Goal: Information Seeking & Learning: Compare options

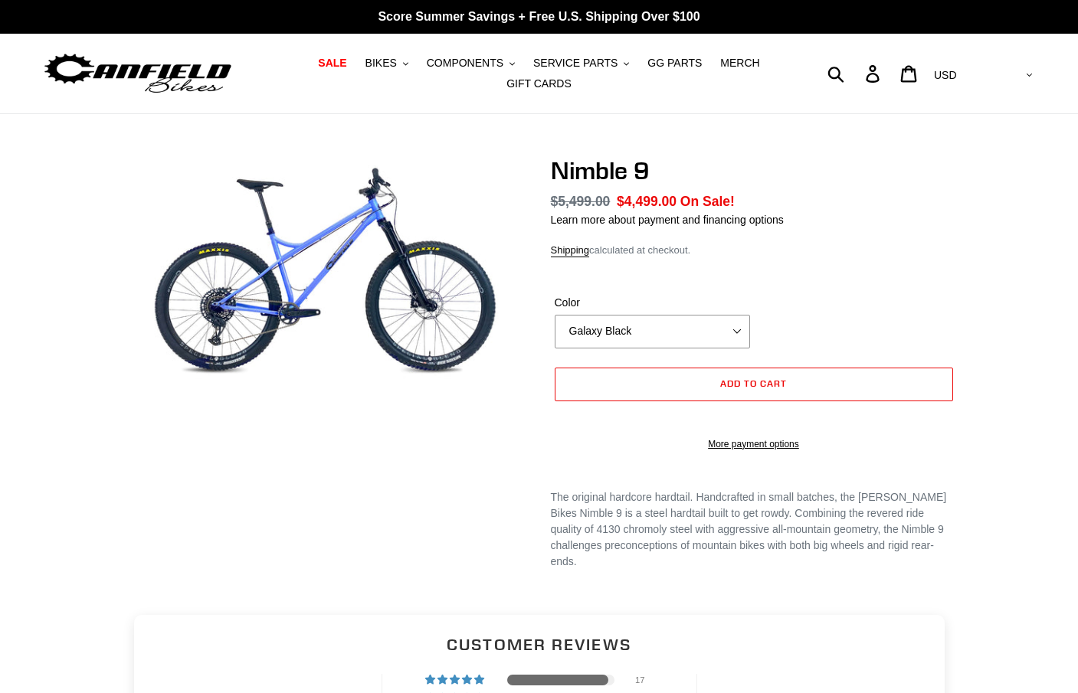
select select "highest-rating"
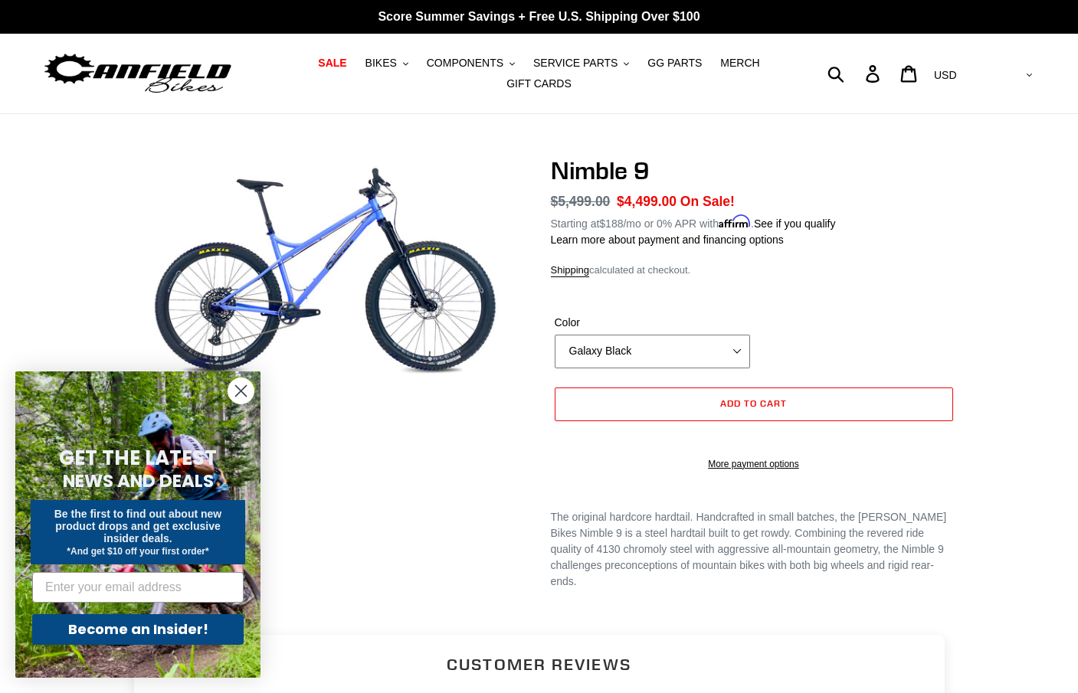
click at [709, 339] on select "Galaxy Black Purple Haze Bug Zapper Blue" at bounding box center [652, 352] width 195 height 34
click at [525, 388] on div "Nimble 9 Regular price $5,499.00 Sale price $4,499.00 On Sale! Unit price / per…" at bounding box center [528, 386] width 858 height 460
select select "Galaxy Black"
click at [408, 64] on icon ".cls-1{fill:#231f20}" at bounding box center [405, 63] width 5 height 5
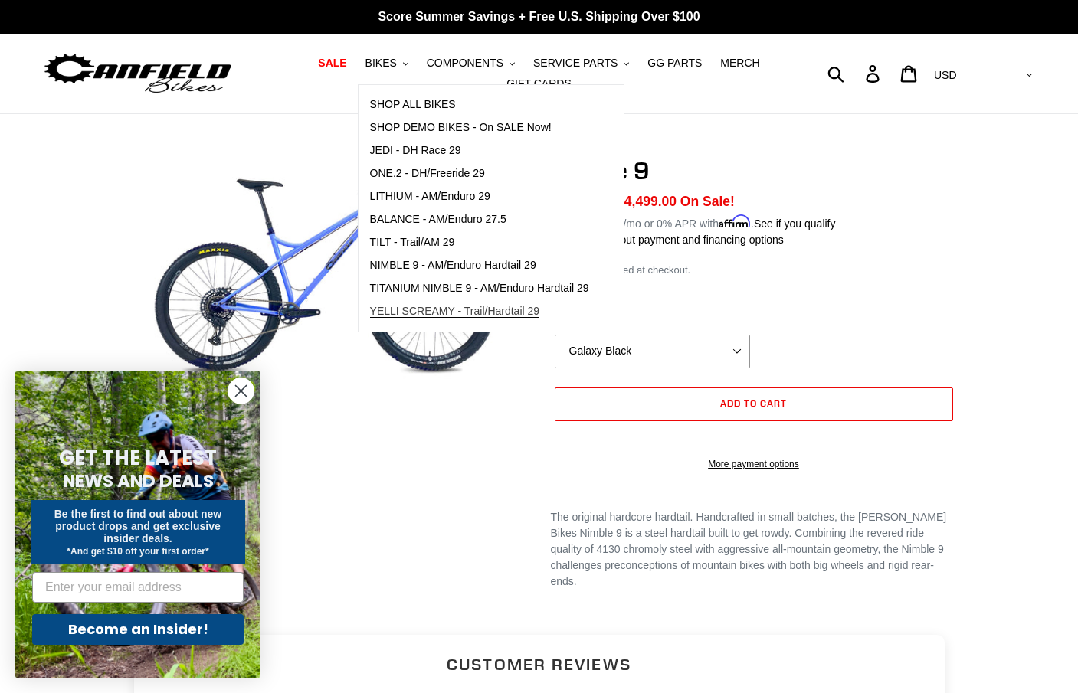
click at [416, 312] on span "YELLI SCREAMY - Trail/Hardtail 29" at bounding box center [455, 311] width 170 height 13
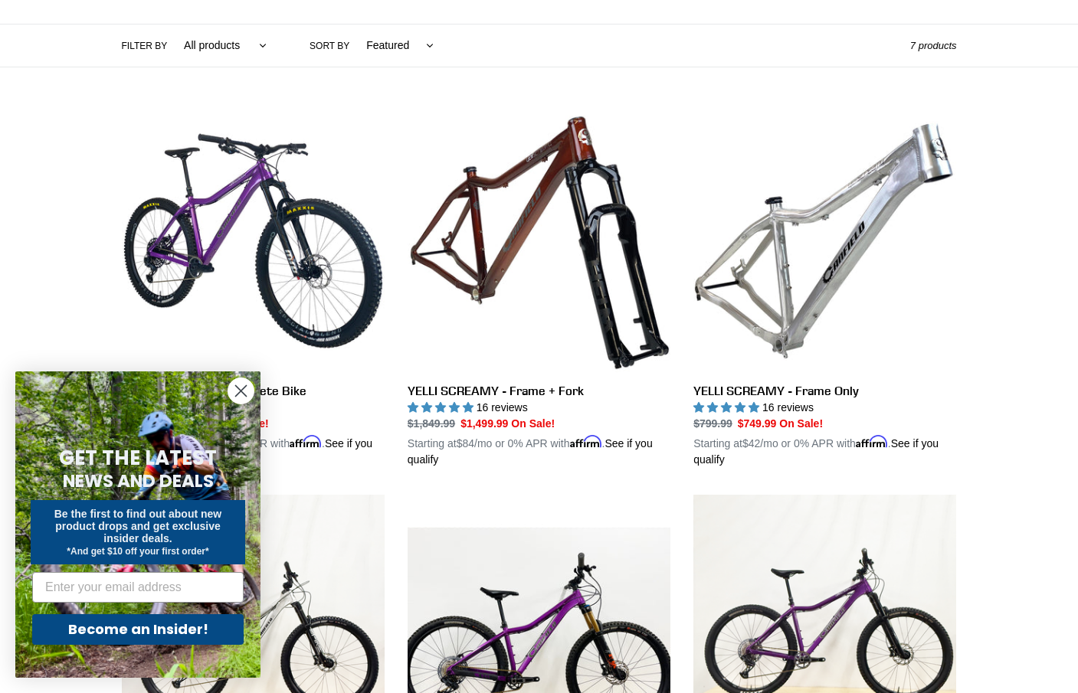
scroll to position [269, 0]
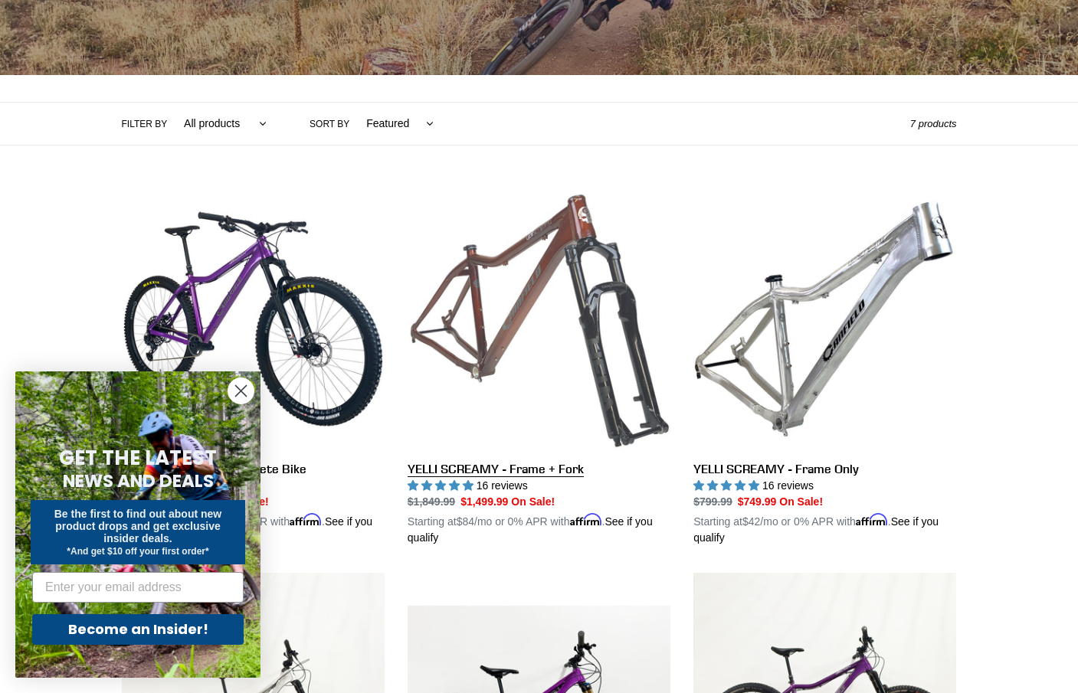
click at [502, 317] on link "YELLI SCREAMY - Frame + Fork" at bounding box center [538, 367] width 263 height 358
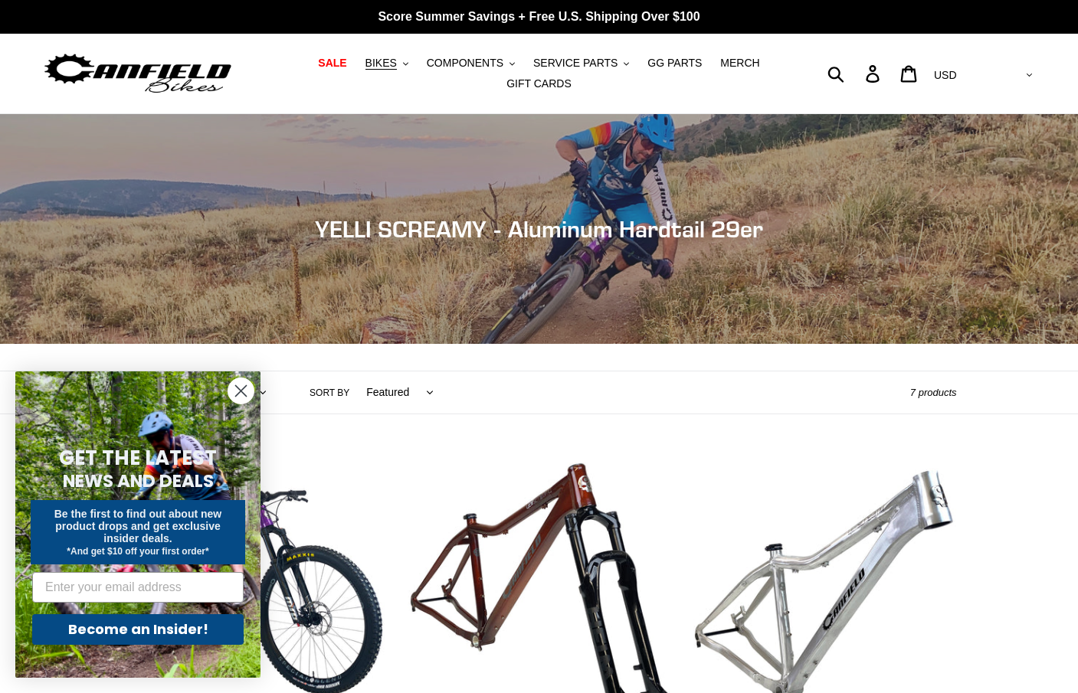
scroll to position [0, 0]
click at [396, 68] on span "BIKES" at bounding box center [380, 63] width 31 height 13
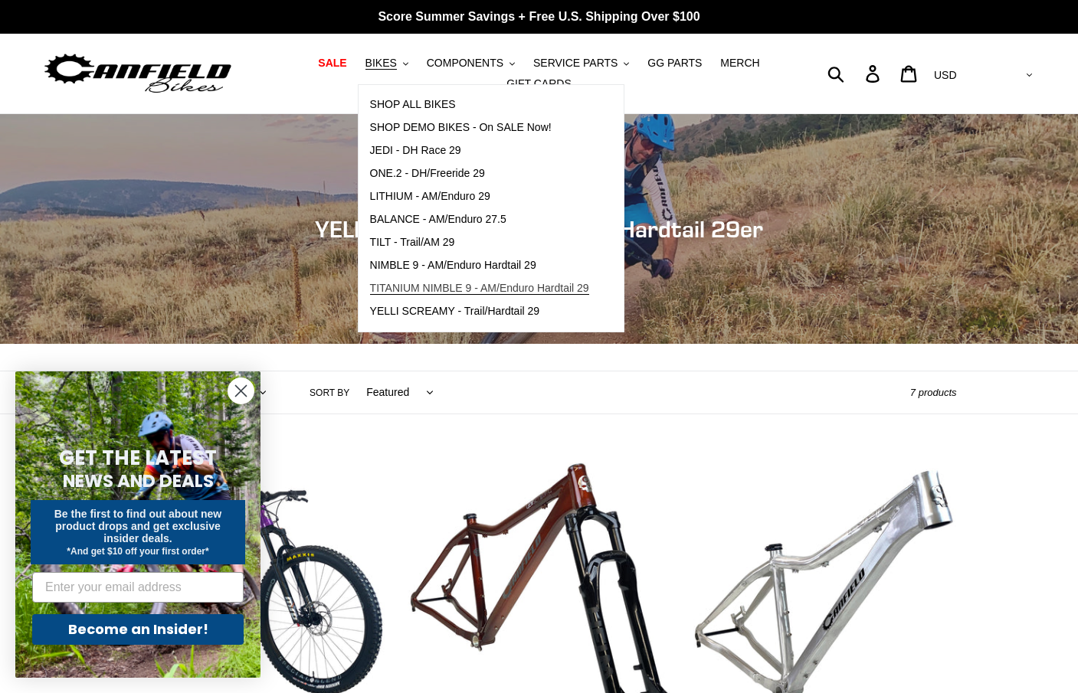
click at [425, 285] on span "TITANIUM NIMBLE 9 - AM/Enduro Hardtail 29" at bounding box center [479, 288] width 219 height 13
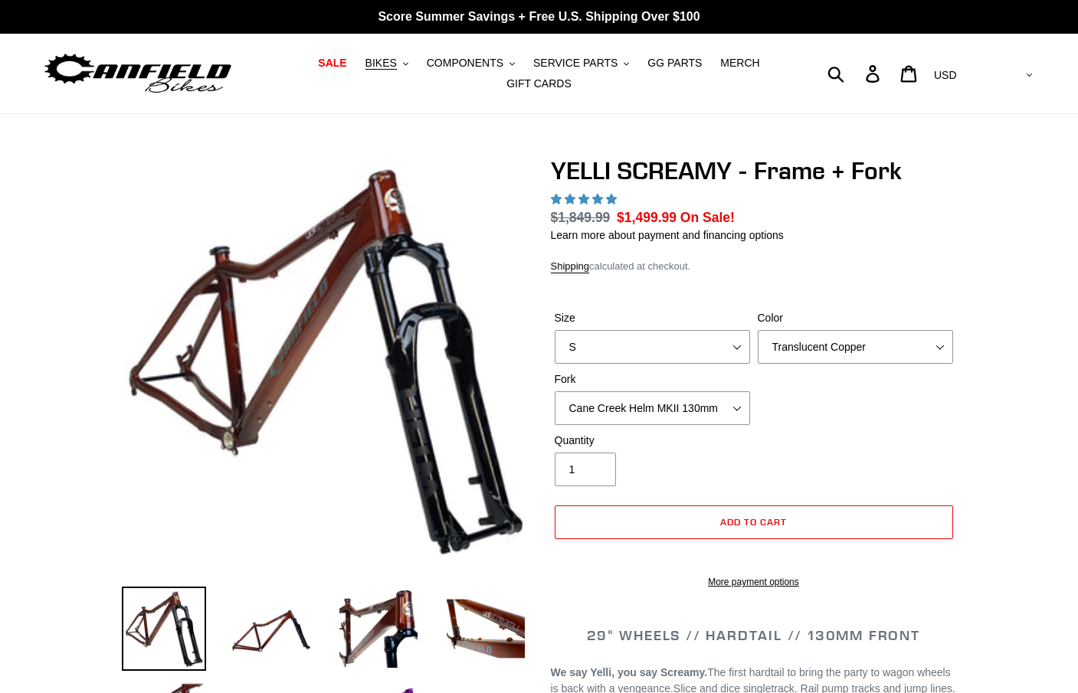
select select "highest-rating"
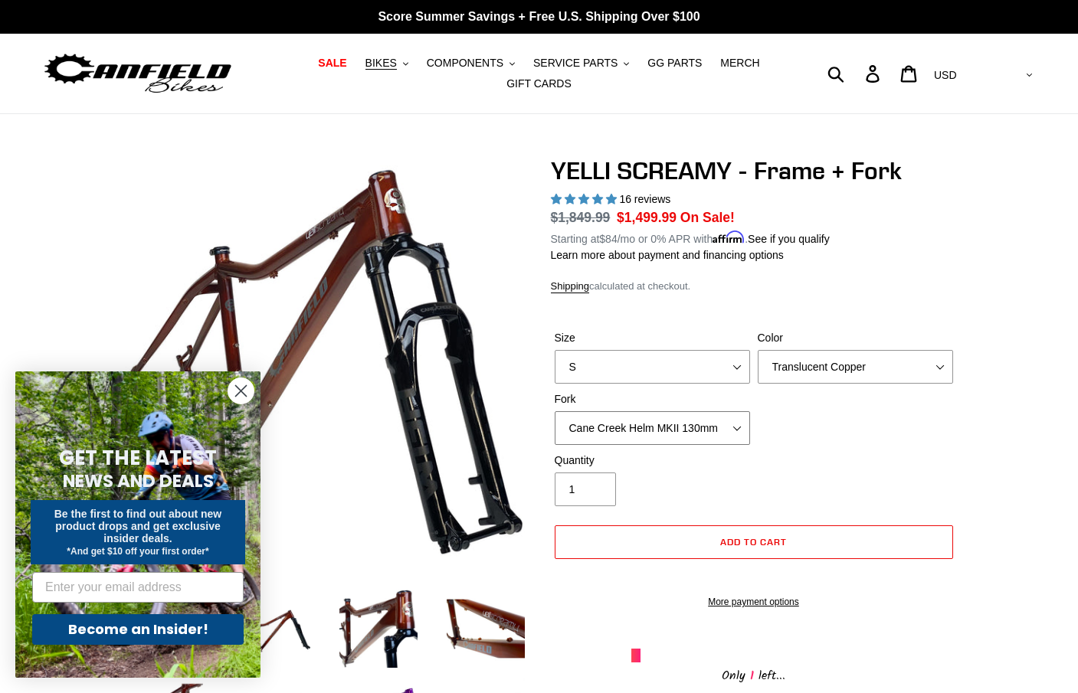
click at [741, 424] on select "Cane Creek Helm MKII 130mm Fox 34 SL Factory Grip X 130mm RockShox Pike Ultimat…" at bounding box center [652, 428] width 195 height 34
select select "RockShox Pike Ultimate 130mm"
click at [728, 363] on select "S M L XL" at bounding box center [652, 367] width 195 height 34
select select "M"
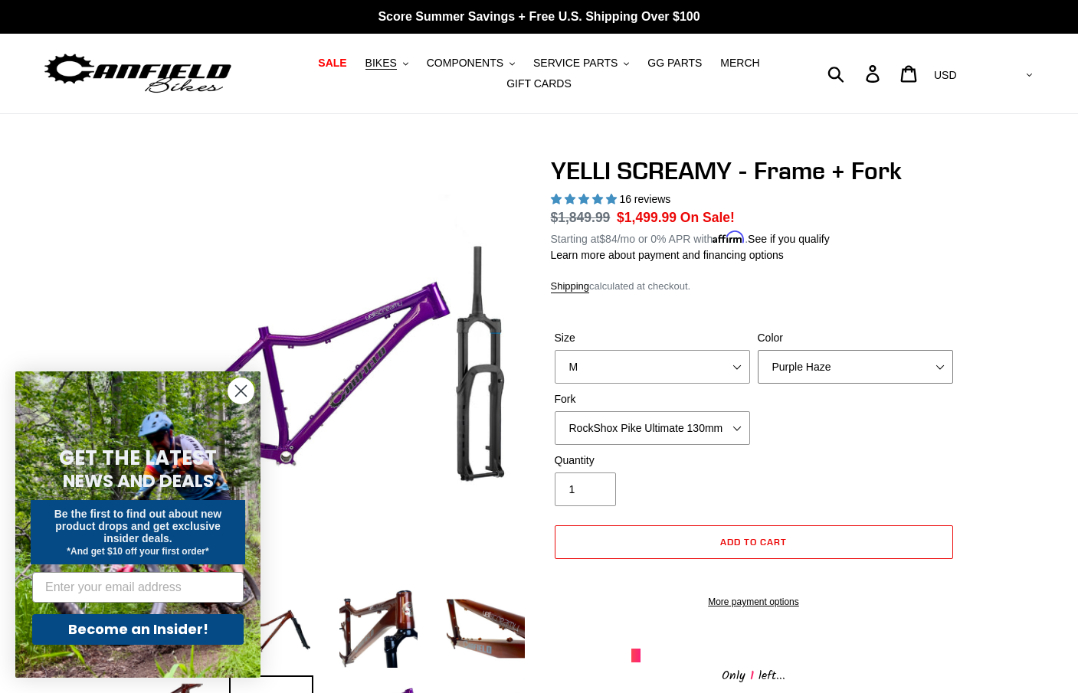
click at [824, 362] on select "Translucent Copper Purple Haze Raw" at bounding box center [854, 367] width 195 height 34
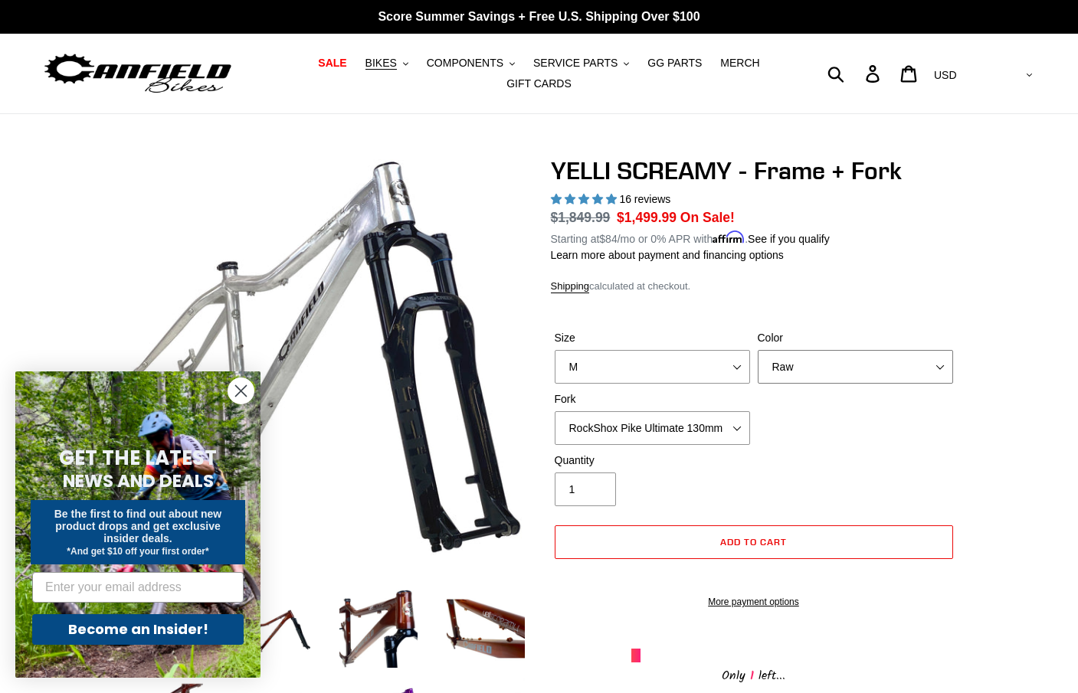
select select "Purple Haze"
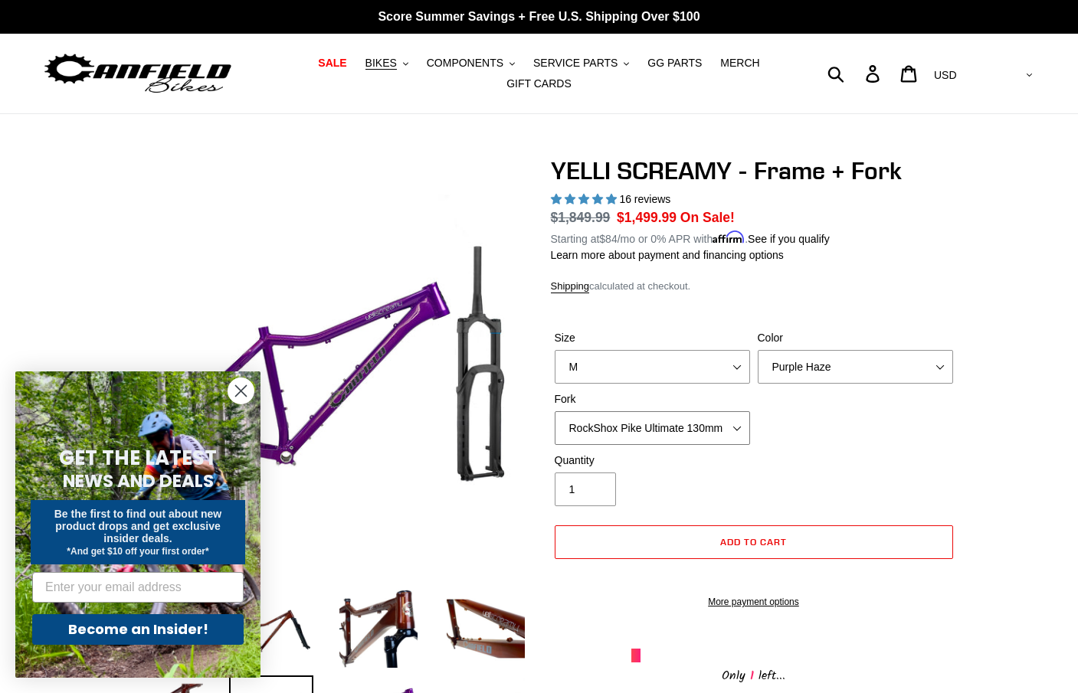
click at [740, 429] on select "Cane Creek Helm MKII 130mm Fox 34 SL Factory Grip X 130mm RockShox Pike Ultimat…" at bounding box center [652, 428] width 195 height 34
click at [819, 443] on div "Size S M L XL Color Translucent Copper Purple Haze Raw Fork Cane Creek Helm MKI…" at bounding box center [754, 391] width 406 height 123
click at [738, 418] on select "Cane Creek Helm MKII 130mm Fox 34 SL Factory Grip X 130mm RockShox Pike Ultimat…" at bounding box center [652, 428] width 195 height 34
select select "RockShox Pike Ultimate 130mm"
click at [885, 453] on div "Quantity 1" at bounding box center [754, 483] width 406 height 61
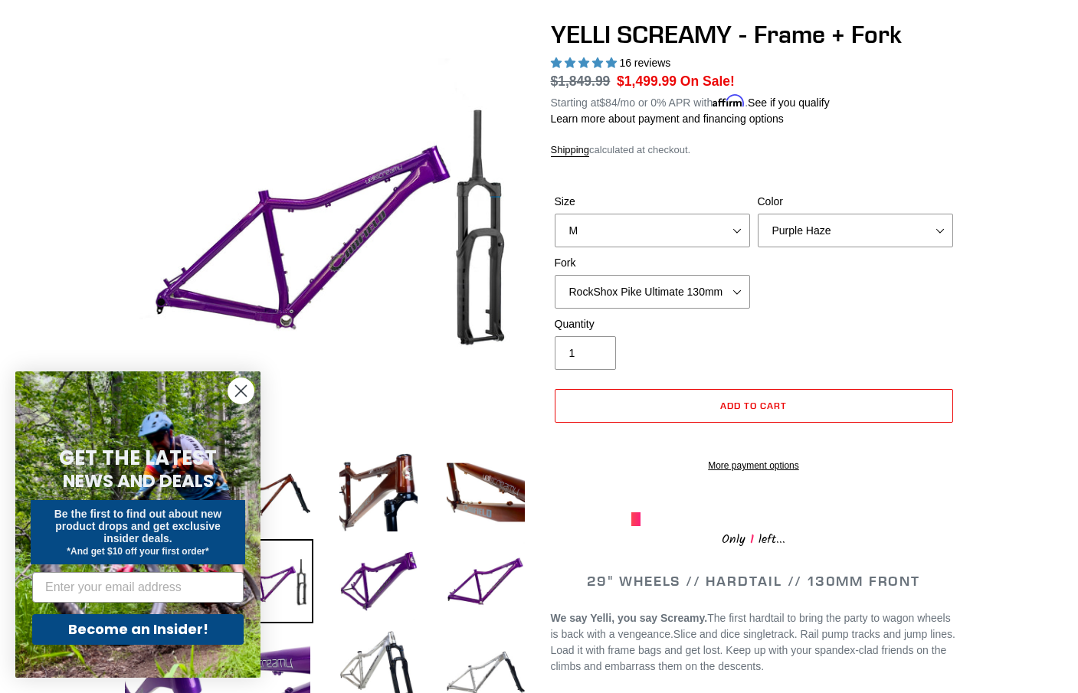
scroll to position [138, 0]
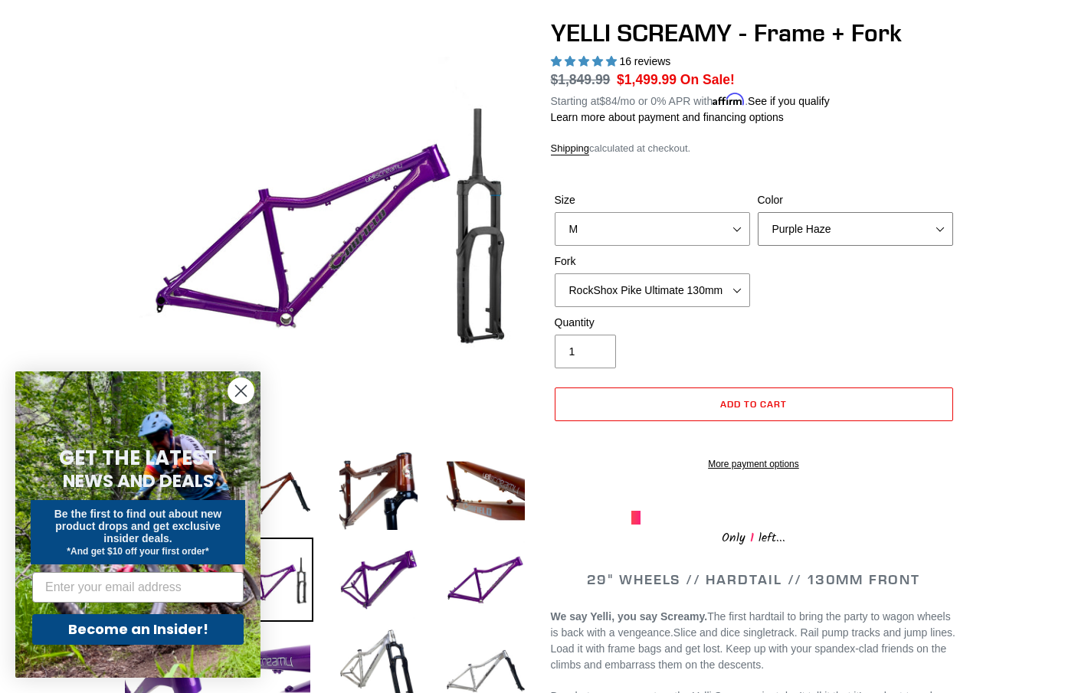
click at [829, 228] on select "Translucent Copper Purple Haze Raw" at bounding box center [854, 229] width 195 height 34
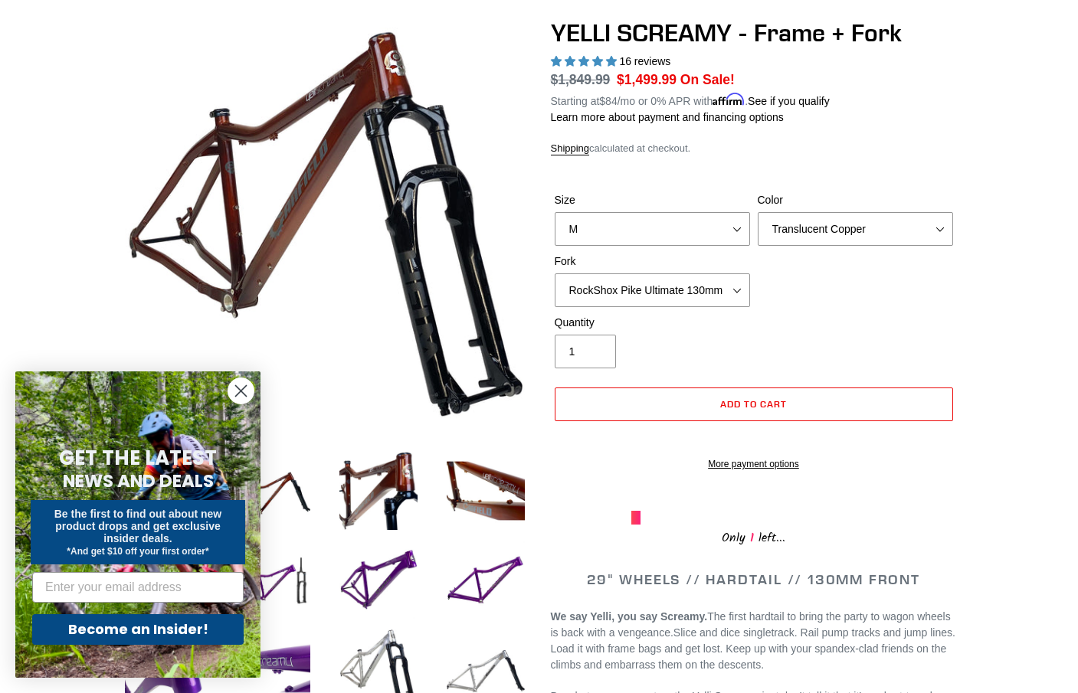
click at [841, 202] on label "Color" at bounding box center [854, 200] width 195 height 16
click at [841, 212] on select "Translucent Copper Purple Haze Raw" at bounding box center [854, 229] width 195 height 34
select select "Purple Haze"
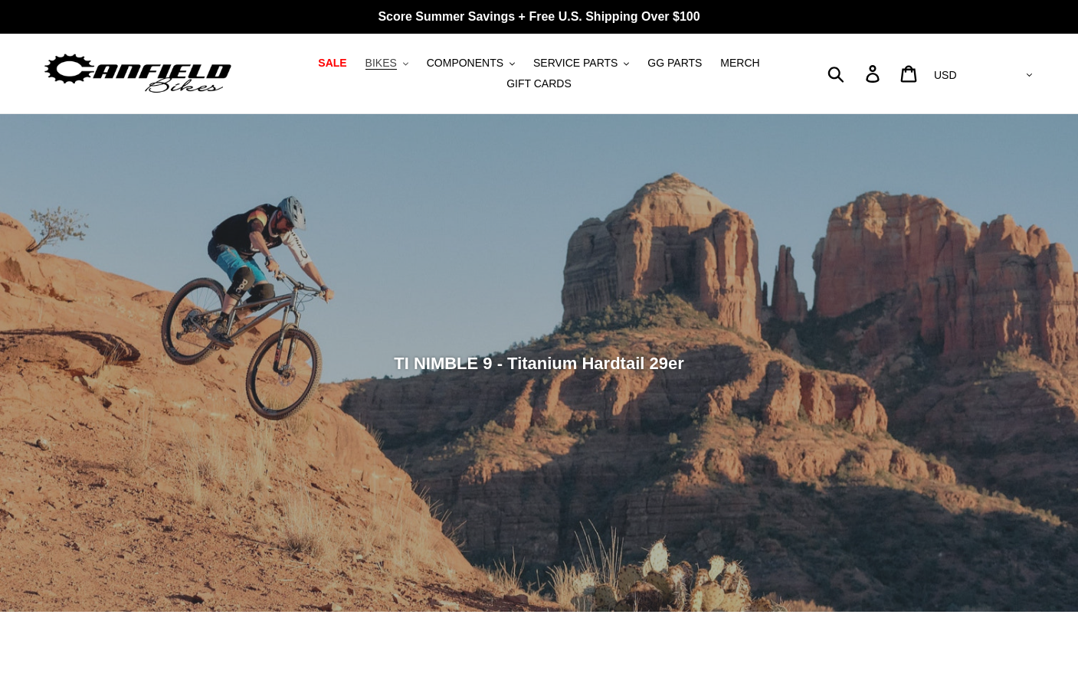
click at [390, 63] on span "BIKES" at bounding box center [380, 63] width 31 height 13
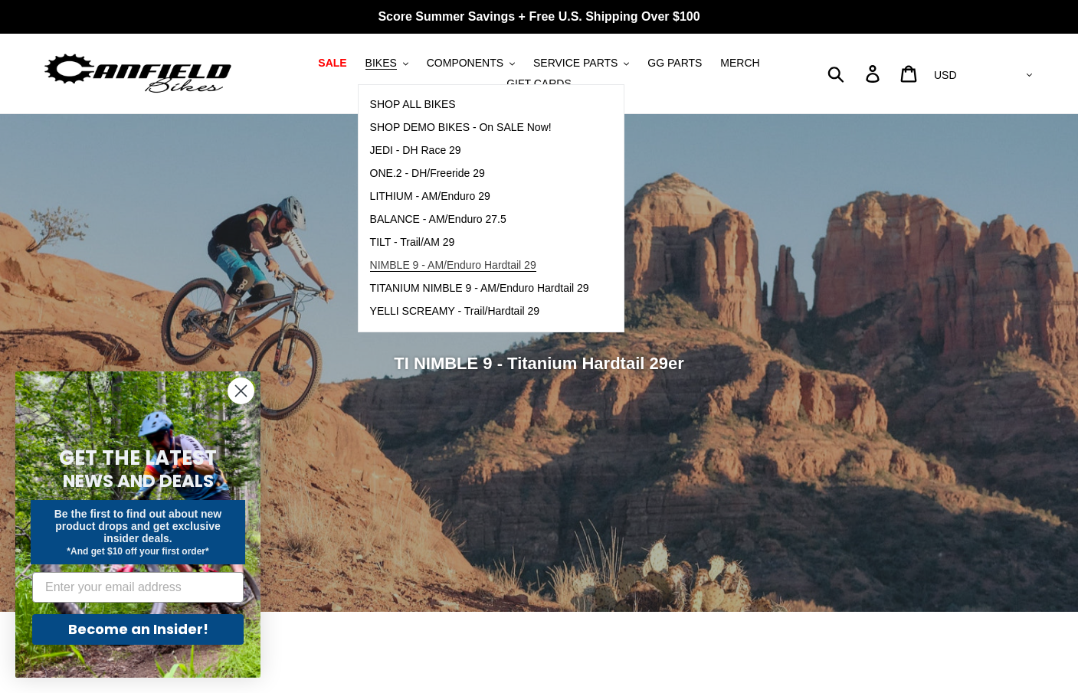
click at [407, 259] on span "NIMBLE 9 - AM/Enduro Hardtail 29" at bounding box center [453, 265] width 166 height 13
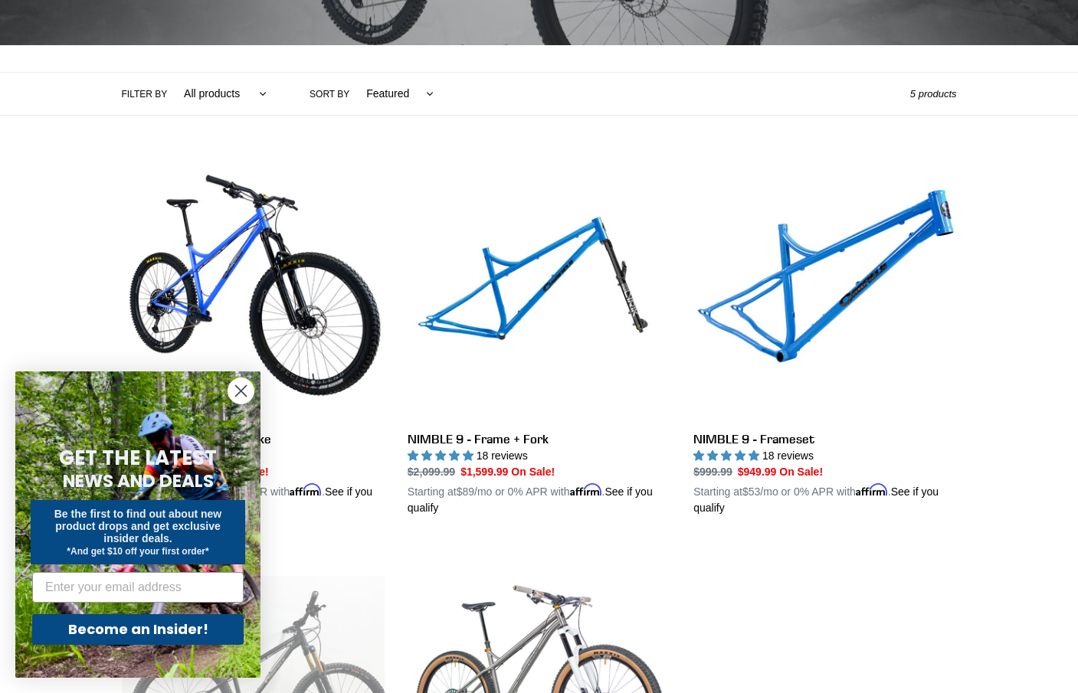
scroll to position [297, 0]
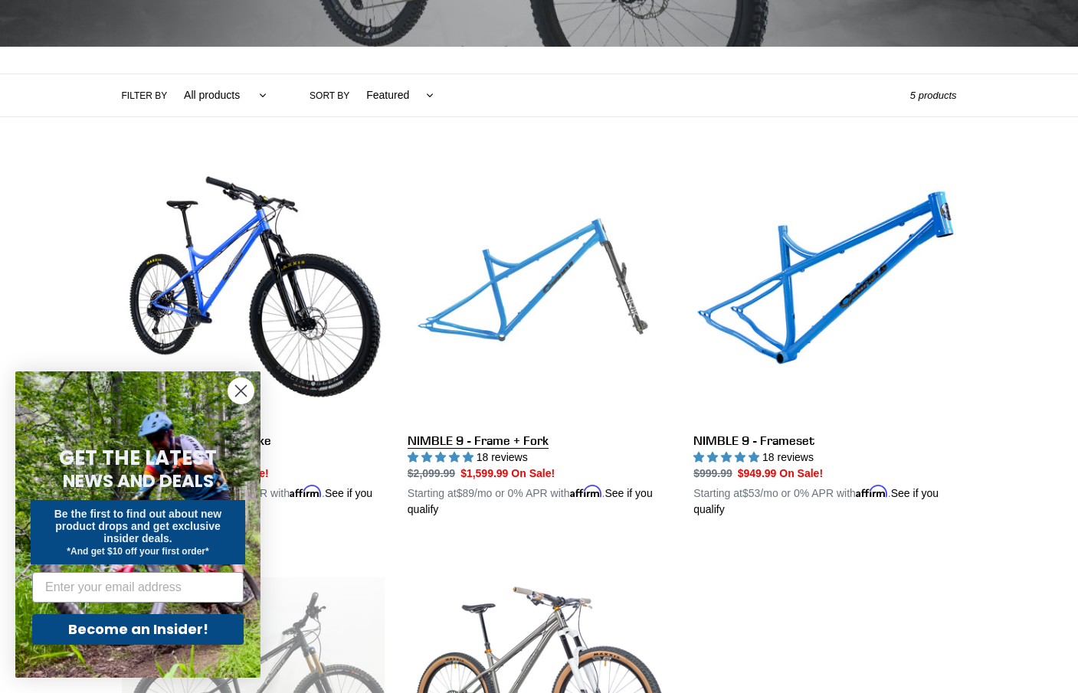
click at [474, 437] on link "NIMBLE 9 - Frame + Fork" at bounding box center [538, 338] width 263 height 358
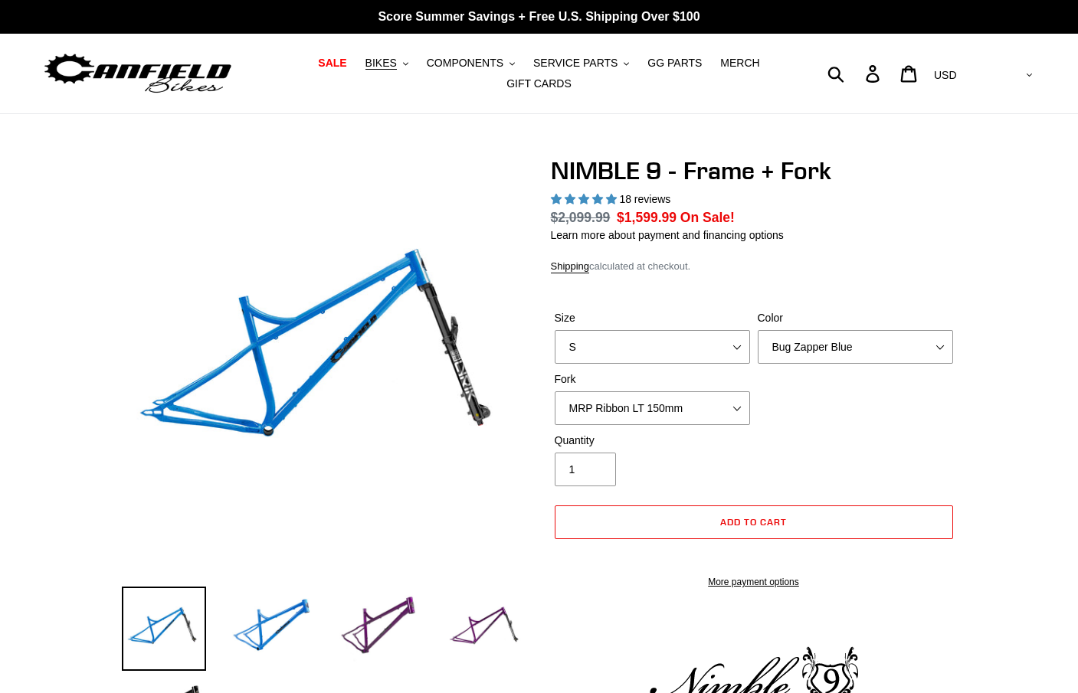
select select "highest-rating"
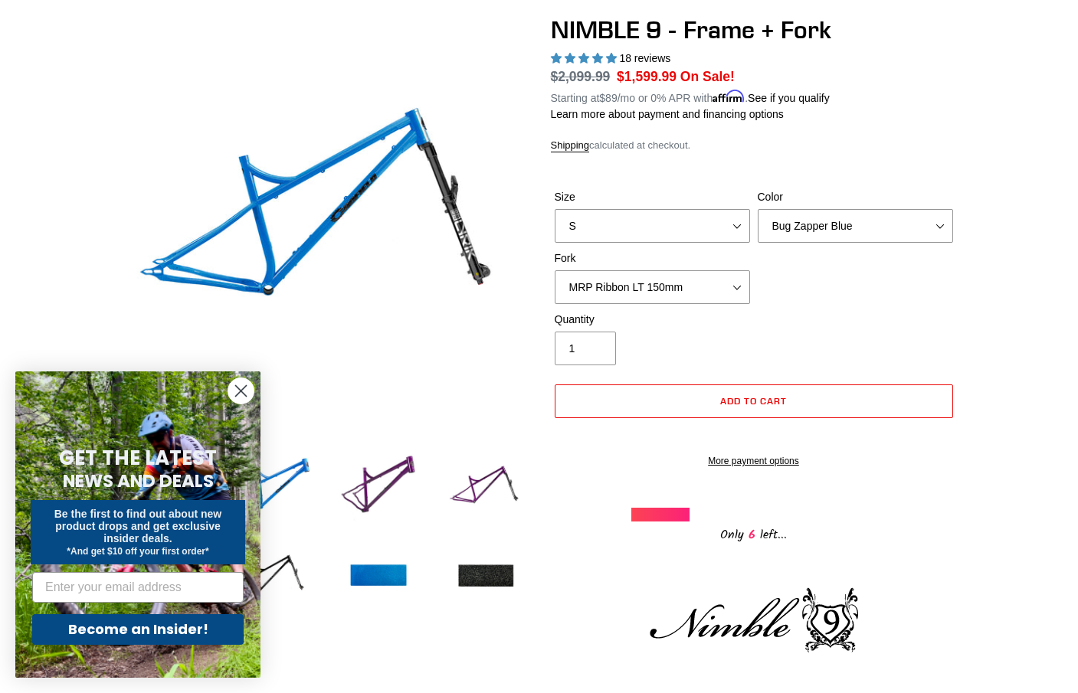
scroll to position [144, 0]
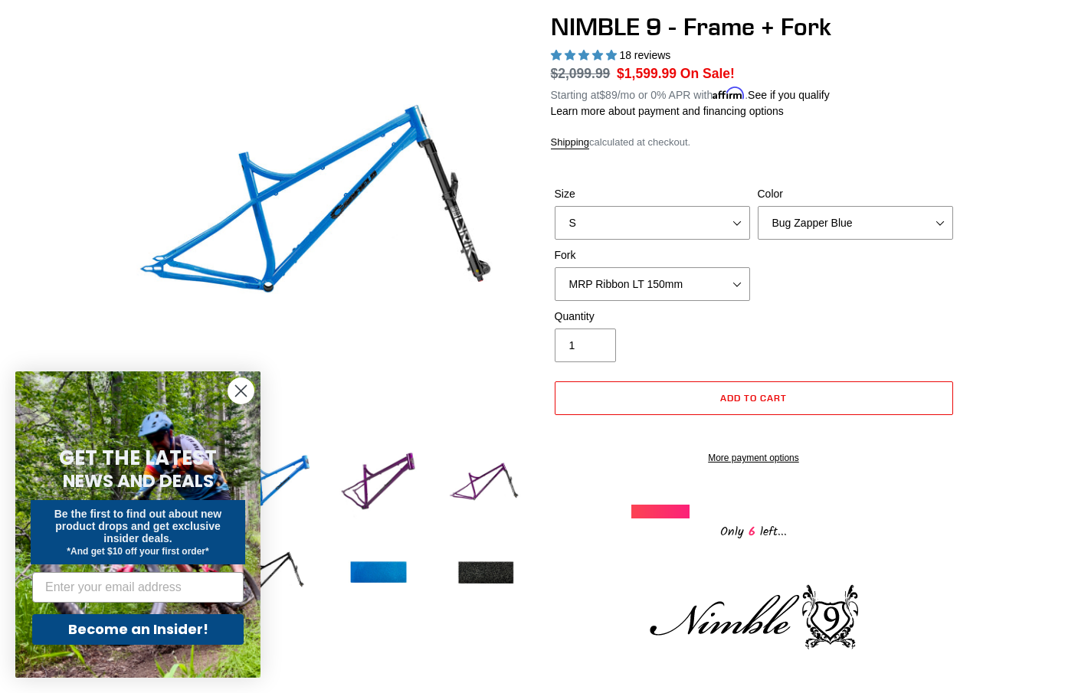
click at [242, 391] on icon "Close dialog" at bounding box center [241, 391] width 11 height 11
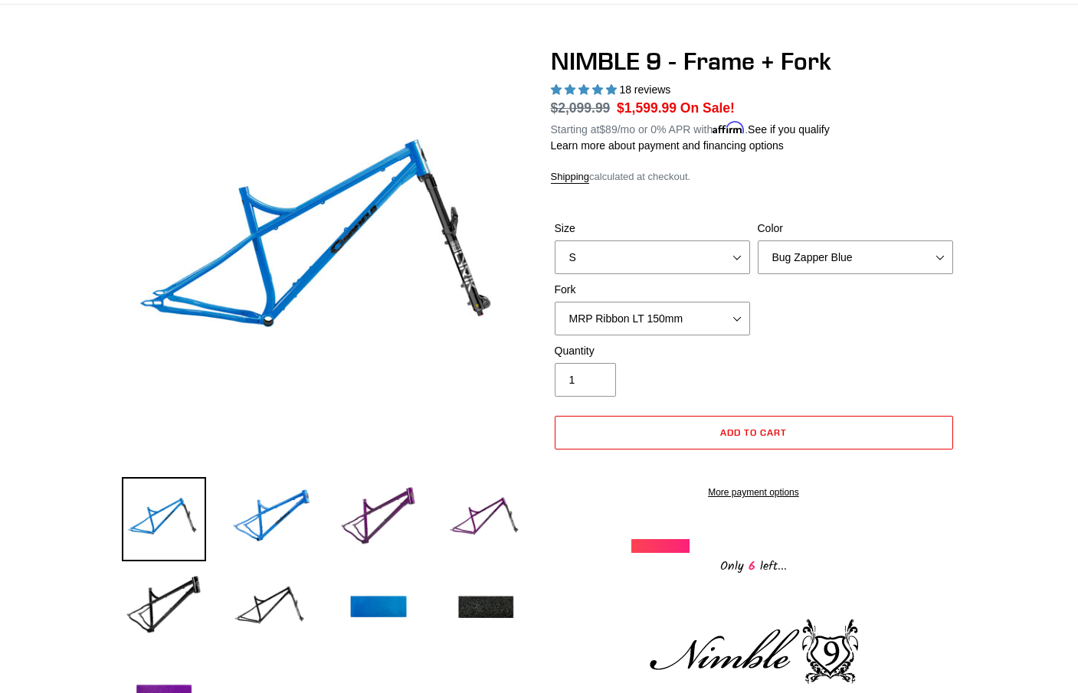
scroll to position [110, 0]
select select "Galaxy Black"
click at [738, 316] on select "MRP Ribbon LT 150mm Fox 36 Factory Grip X 150mm (Special Order) RockShox Lyrik …" at bounding box center [652, 319] width 195 height 34
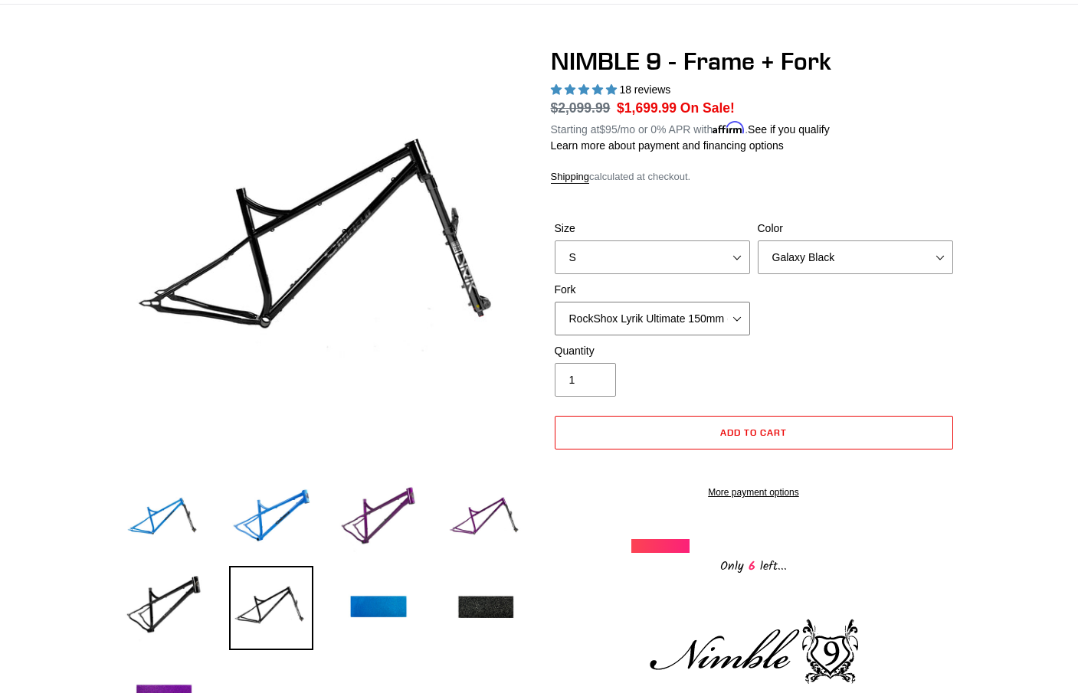
select select "RockShox Lyrik Ultimate 150mm (Gloss Black - Special Order)"
click at [751, 254] on div "Size S M L XL" at bounding box center [652, 248] width 203 height 54
click at [736, 251] on select "S M L XL" at bounding box center [652, 257] width 195 height 34
select select "M"
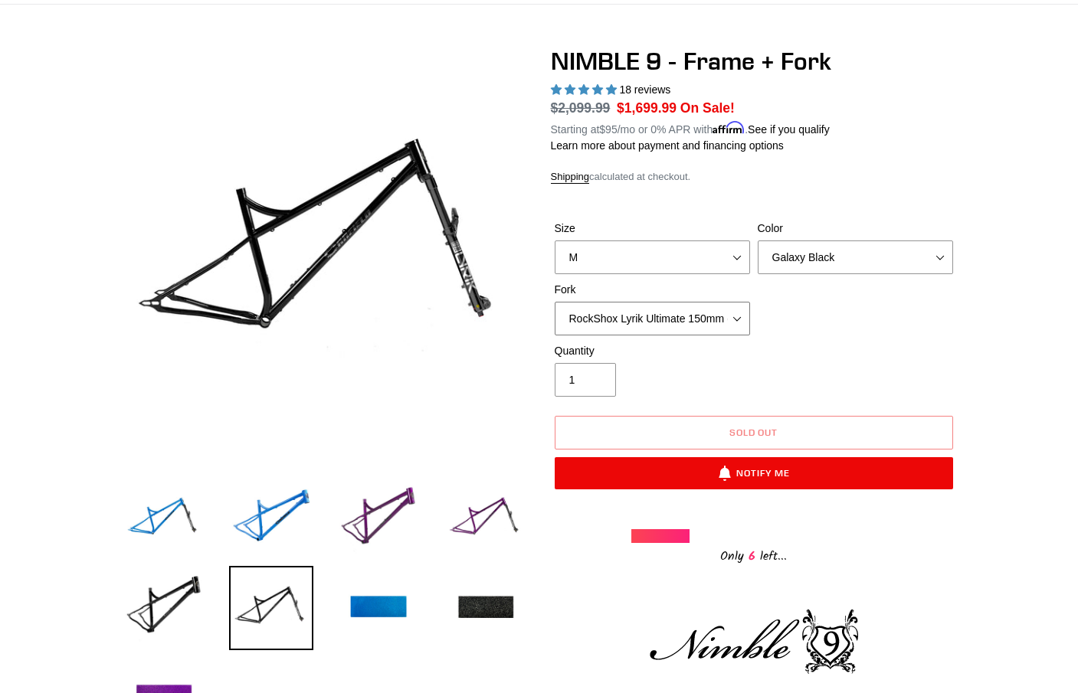
click at [743, 317] on select "MRP Ribbon LT 150mm Fox 36 Factory Grip X 150mm (Special Order) RockShox Lyrik …" at bounding box center [652, 319] width 195 height 34
select select "MRP Ribbon LT 150mm"
click at [842, 250] on select "Bug Zapper Blue Purple Haze - Sold Out Galaxy Black" at bounding box center [854, 257] width 195 height 34
select select "Purple Haze - Sold Out"
